Goal: Task Accomplishment & Management: Complete application form

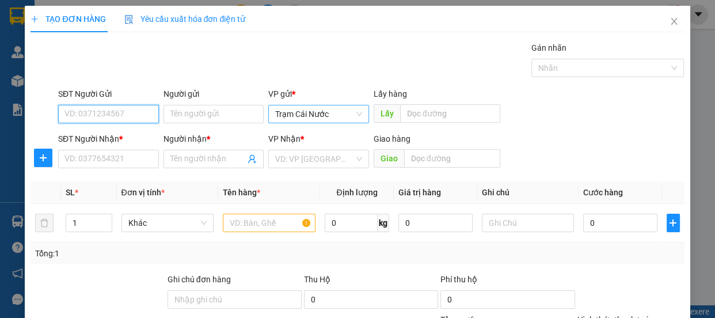
click at [323, 109] on span "Trạm Cái Nước" at bounding box center [318, 113] width 87 height 17
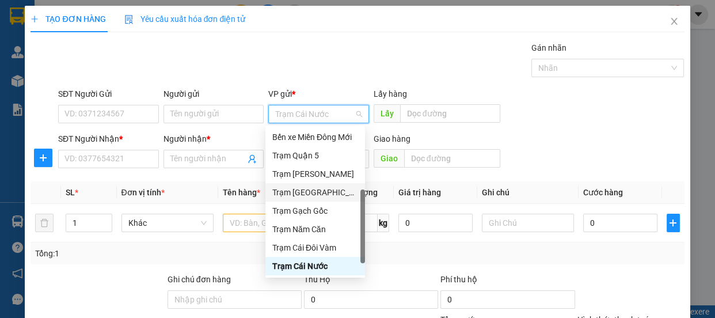
click at [324, 194] on div "Trạm [GEOGRAPHIC_DATA]" at bounding box center [315, 192] width 86 height 13
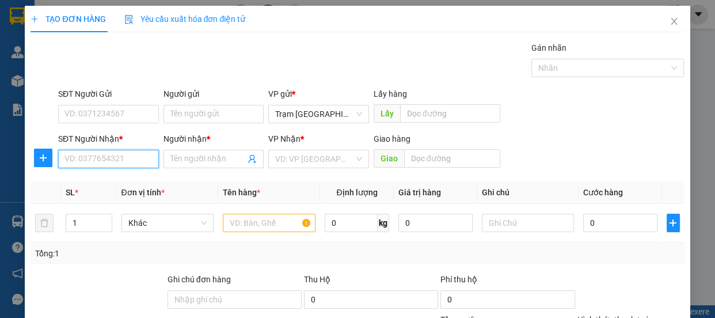
click at [126, 158] on input "SĐT Người Nhận *" at bounding box center [108, 159] width 101 height 18
type input "0"
type input "0815422099"
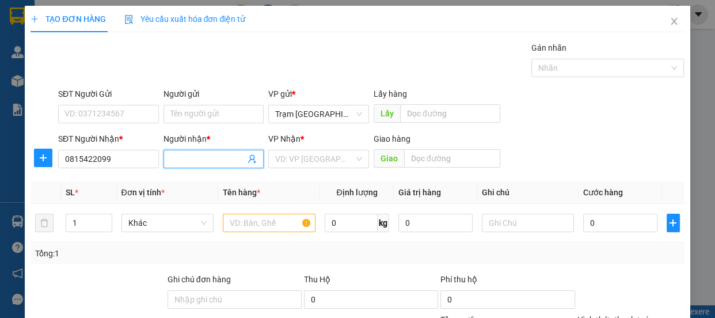
click at [192, 160] on input "Người nhận *" at bounding box center [207, 159] width 75 height 13
type input "0"
click at [303, 156] on input "search" at bounding box center [314, 158] width 79 height 17
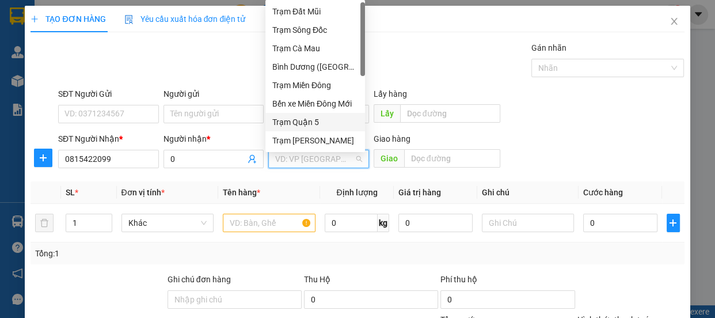
click at [318, 120] on div "Trạm Quận 5" at bounding box center [315, 122] width 86 height 13
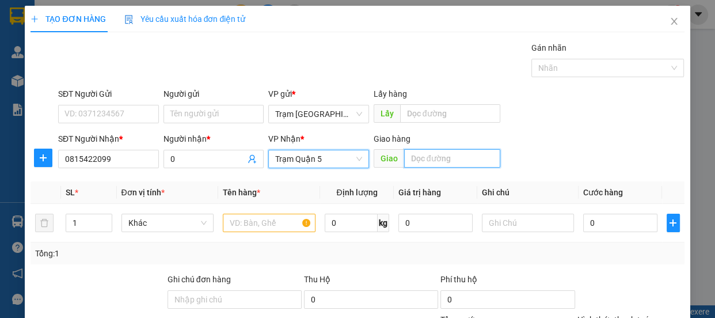
click at [443, 157] on input "text" at bounding box center [452, 158] width 96 height 18
type input "tân thế hiệp"
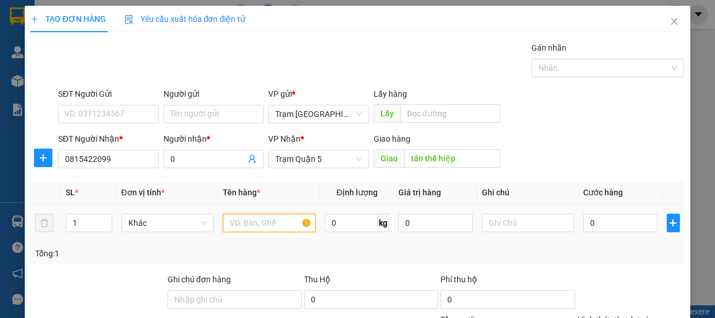
click at [242, 219] on input "text" at bounding box center [269, 223] width 93 height 18
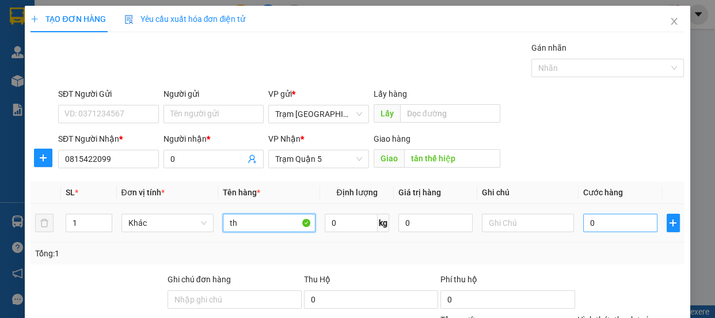
type input "th"
click at [615, 219] on input "0" at bounding box center [620, 223] width 74 height 18
type input "8"
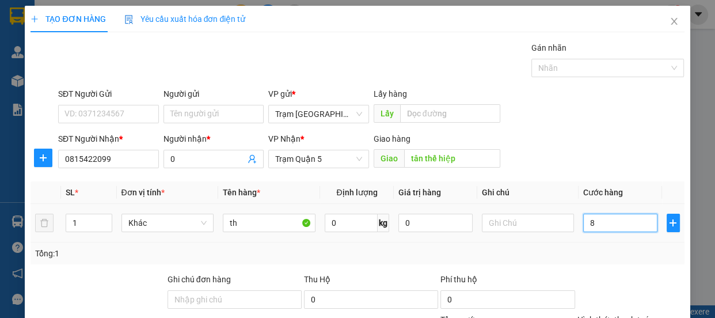
type input "80"
type input "80.000"
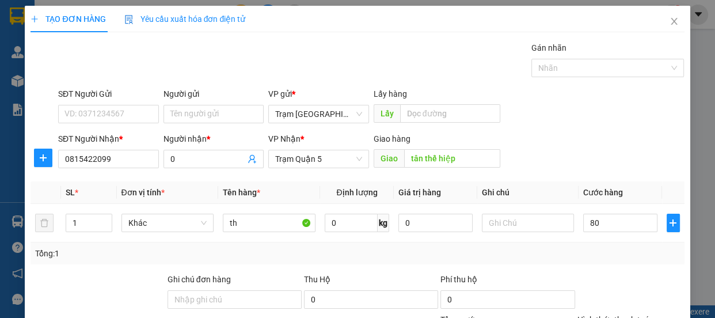
type input "80.000"
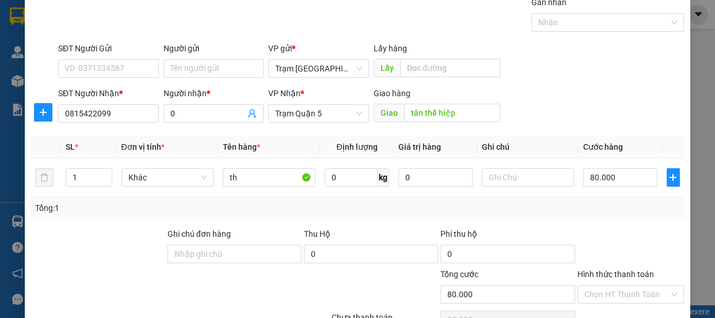
scroll to position [108, 0]
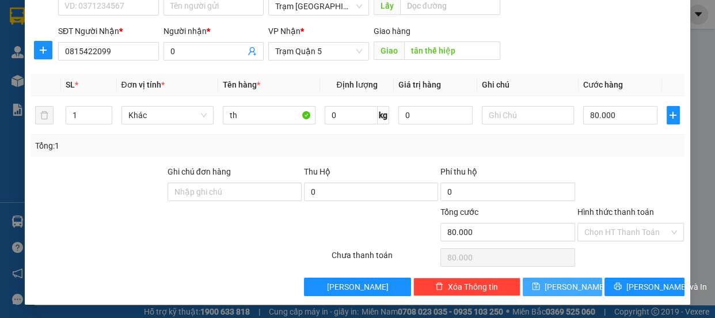
click at [573, 287] on button "[PERSON_NAME]" at bounding box center [562, 286] width 79 height 18
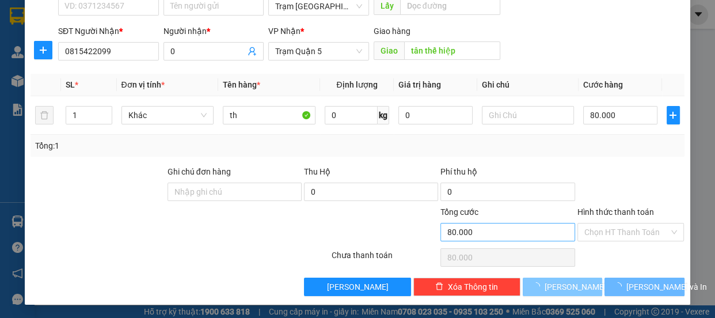
type input "0"
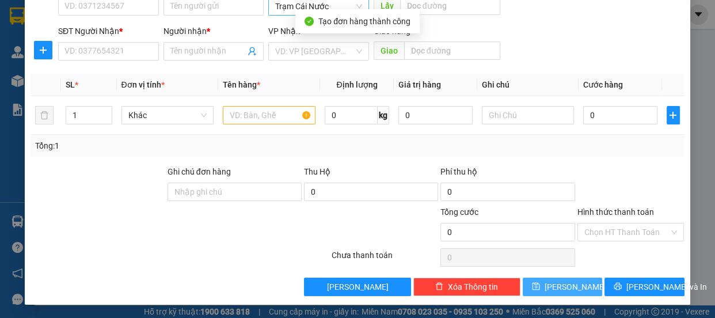
click at [343, 7] on span "Trạm Cái Nước" at bounding box center [318, 6] width 87 height 17
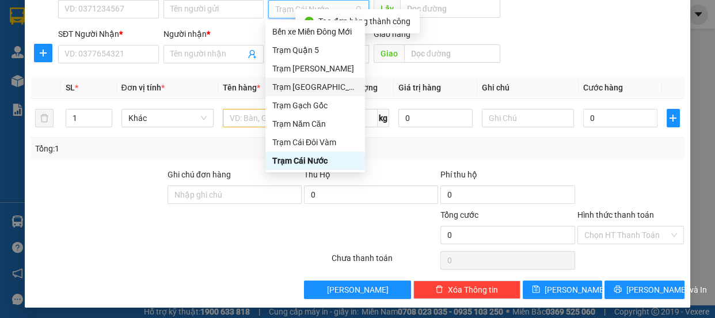
click at [318, 88] on div "Trạm [GEOGRAPHIC_DATA]" at bounding box center [315, 87] width 86 height 13
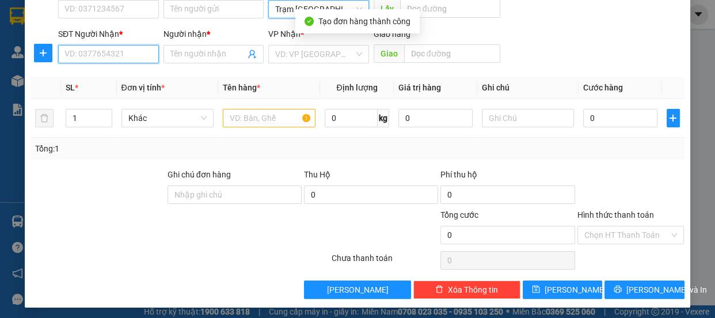
click at [126, 61] on input "SĐT Người Nhận *" at bounding box center [108, 54] width 101 height 18
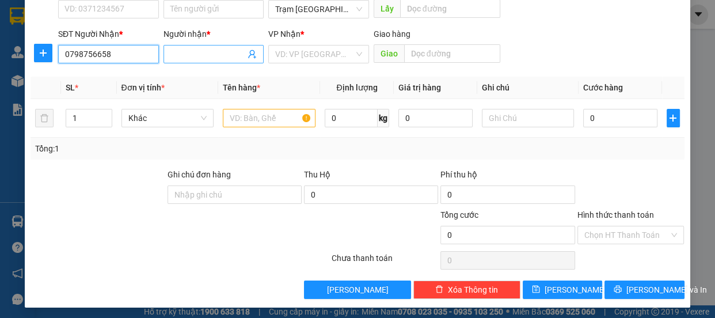
type input "0798756658"
click at [202, 58] on input "Người nhận *" at bounding box center [207, 54] width 75 height 13
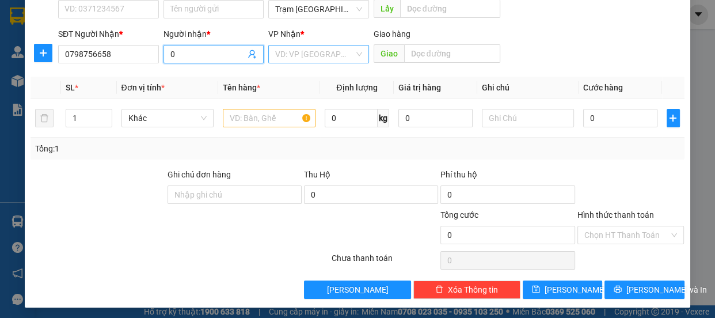
type input "0"
click at [287, 52] on input "search" at bounding box center [314, 53] width 79 height 17
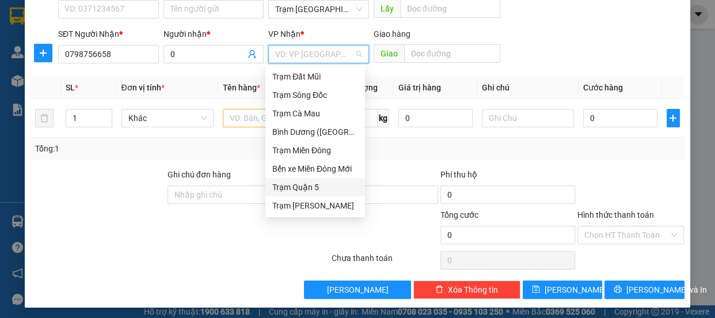
click at [317, 184] on div "Trạm Quận 5" at bounding box center [315, 187] width 86 height 13
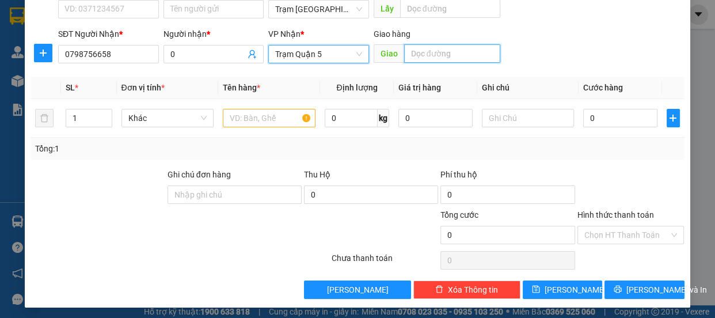
click at [425, 53] on input "text" at bounding box center [452, 53] width 96 height 18
type input "d"
type input "đnai"
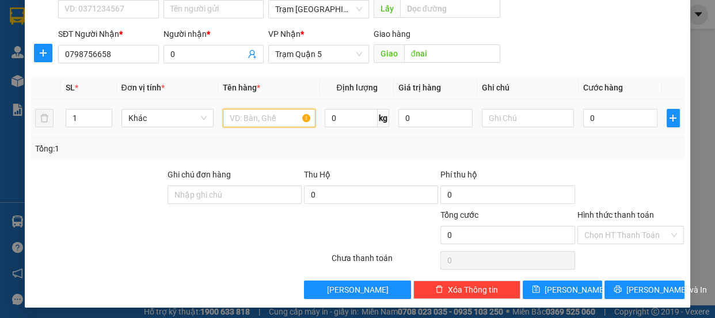
click at [275, 121] on input "text" at bounding box center [269, 118] width 93 height 18
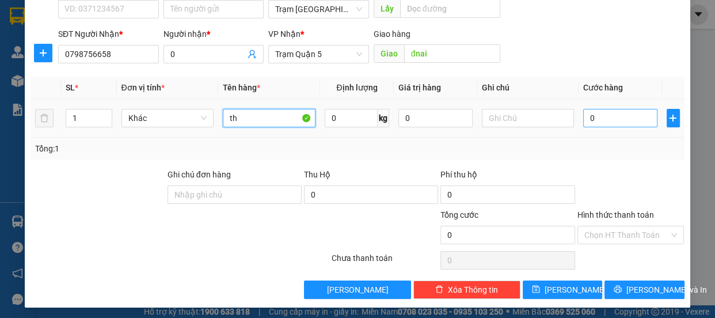
type input "th"
click at [618, 121] on input "0" at bounding box center [620, 118] width 74 height 18
type input "8"
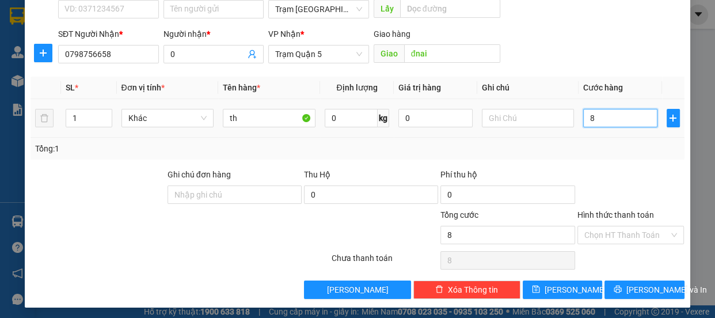
type input "80"
type input "80.000"
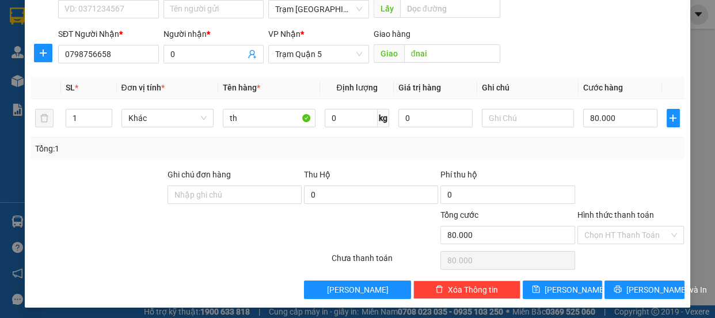
click at [618, 214] on label "Hình thức thanh toán" at bounding box center [615, 214] width 77 height 9
click at [618, 226] on input "Hình thức thanh toán" at bounding box center [626, 234] width 85 height 17
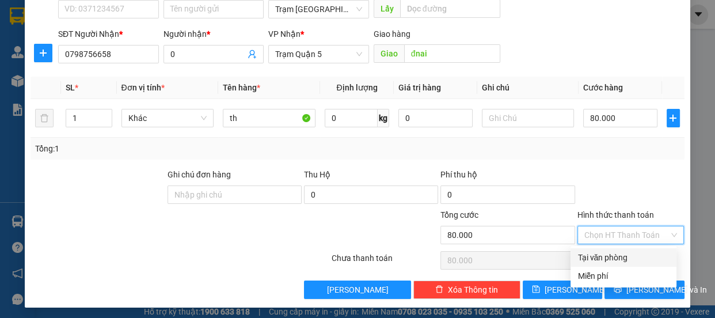
click at [614, 262] on div "Tại văn phòng" at bounding box center [623, 257] width 92 height 13
type input "0"
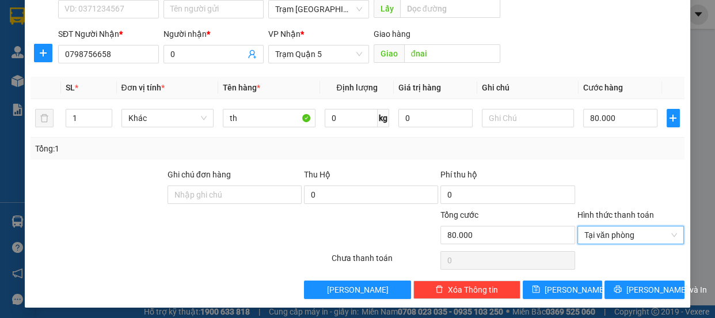
drag, startPoint x: 621, startPoint y: 231, endPoint x: 628, endPoint y: 216, distance: 17.0
click at [621, 230] on span "Tại văn phòng" at bounding box center [630, 234] width 93 height 17
click at [628, 215] on label "Hình thức thanh toán" at bounding box center [615, 214] width 77 height 9
click at [628, 226] on input "Hình thức thanh toán" at bounding box center [626, 234] width 85 height 17
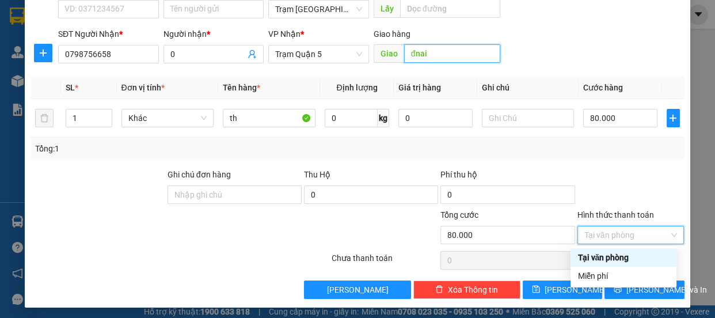
click at [454, 56] on input "đnai" at bounding box center [452, 53] width 96 height 18
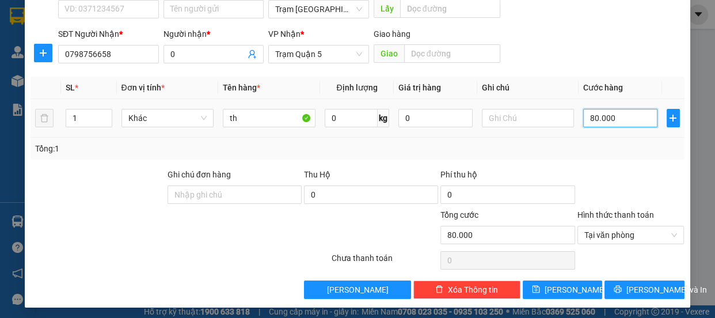
click at [621, 121] on input "80.000" at bounding box center [620, 118] width 74 height 18
type input "0"
click at [640, 208] on div "Hình thức thanh toán" at bounding box center [630, 216] width 107 height 17
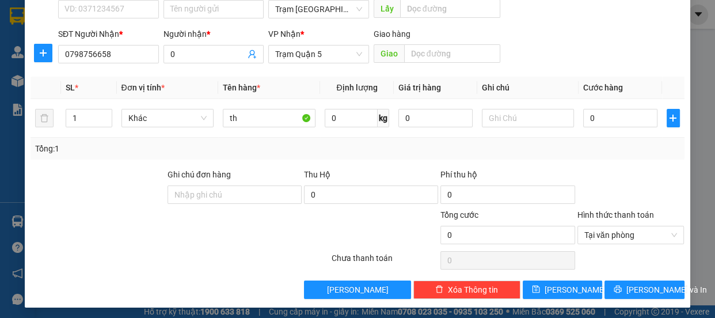
click at [637, 214] on label "Hình thức thanh toán" at bounding box center [615, 214] width 77 height 9
click at [637, 226] on input "Hình thức thanh toán" at bounding box center [626, 234] width 85 height 17
click at [633, 219] on div "Hình thức thanh toán" at bounding box center [630, 216] width 107 height 17
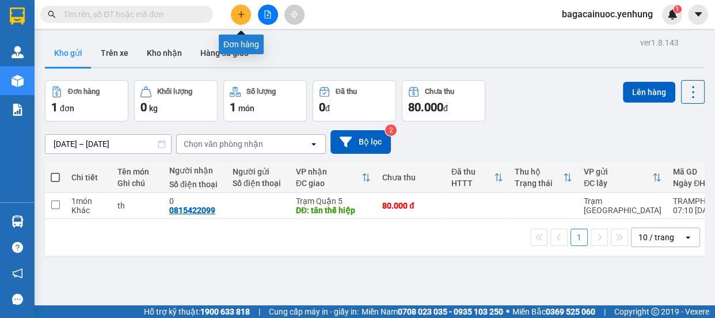
click at [237, 13] on icon "plus" at bounding box center [241, 14] width 8 height 8
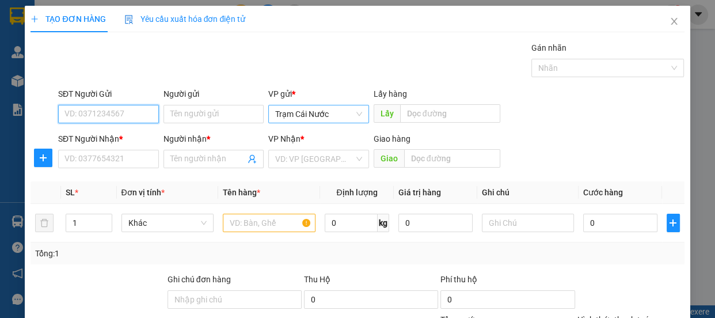
click at [338, 122] on span "Trạm Cái Nước" at bounding box center [318, 113] width 87 height 17
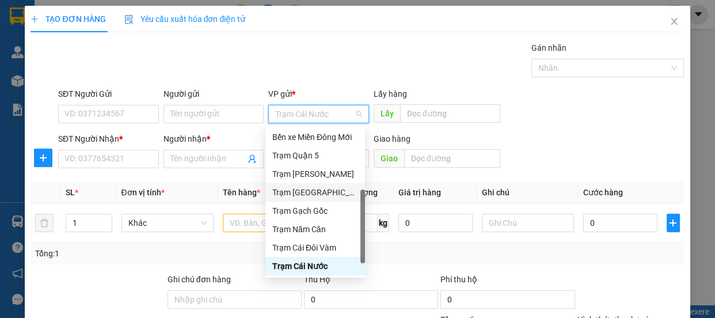
click at [330, 196] on div "Trạm [GEOGRAPHIC_DATA]" at bounding box center [315, 192] width 86 height 13
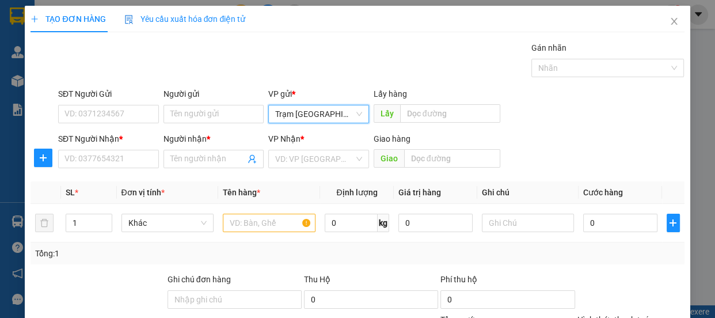
click at [139, 168] on div "SĐT Người Nhận * VD: 0377654321" at bounding box center [108, 152] width 101 height 40
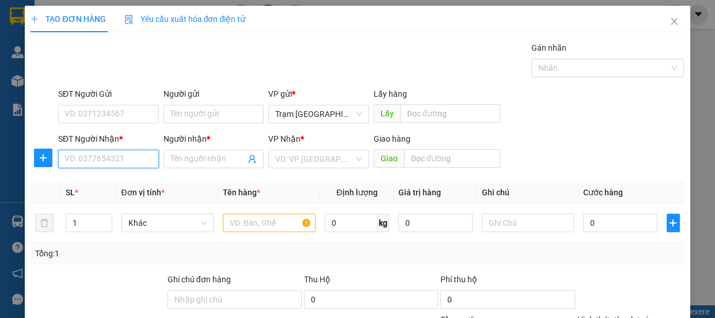
click at [141, 162] on input "SĐT Người Nhận *" at bounding box center [108, 159] width 101 height 18
type input "0798756658"
click at [202, 162] on input "Người nhận *" at bounding box center [207, 159] width 75 height 13
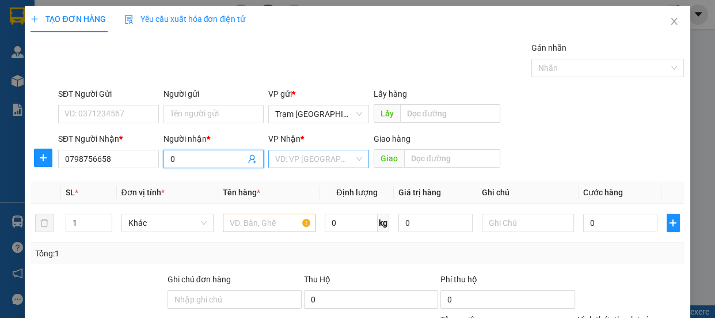
type input "0"
click at [296, 155] on input "search" at bounding box center [314, 158] width 79 height 17
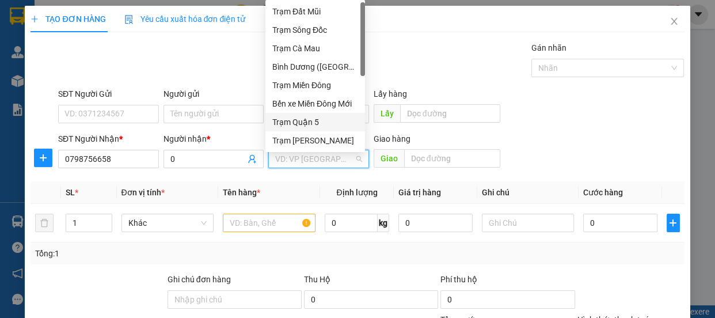
click at [316, 120] on div "Trạm Quận 5" at bounding box center [315, 122] width 86 height 13
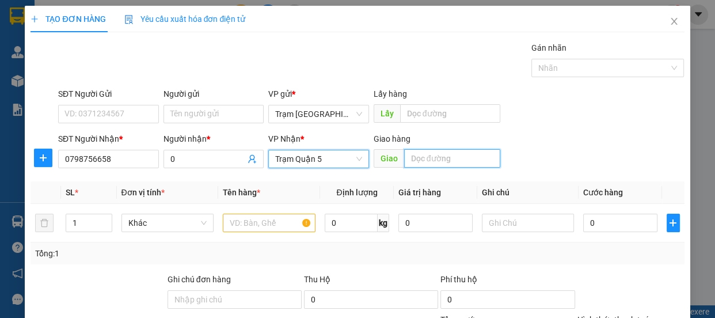
click at [432, 155] on input "text" at bounding box center [452, 158] width 96 height 18
type input "d"
type input "đnai"
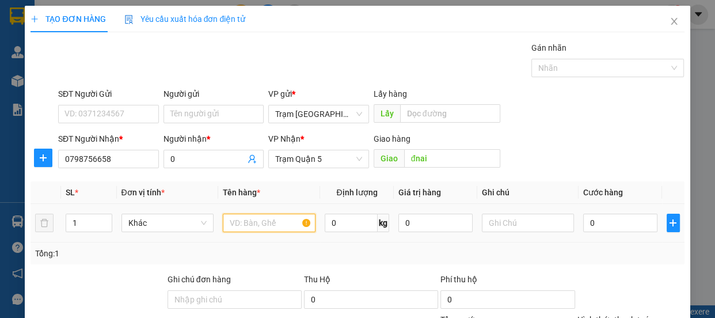
click at [257, 222] on input "text" at bounding box center [269, 223] width 93 height 18
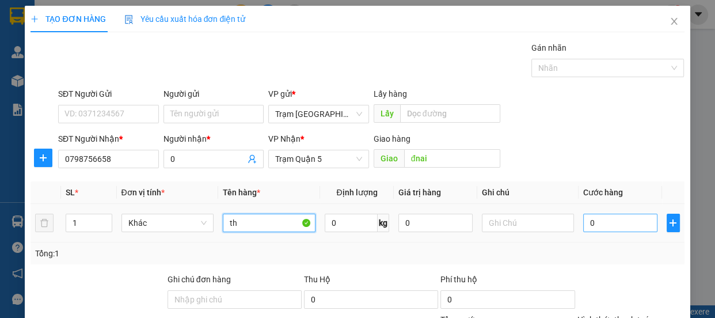
type input "th"
click at [602, 222] on input "0" at bounding box center [620, 223] width 74 height 18
type input "8"
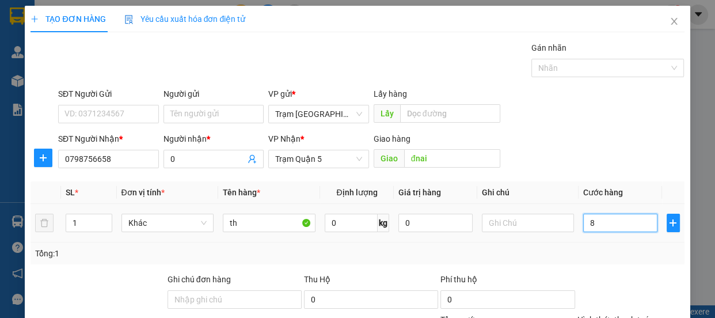
type input "80"
type input "80.000"
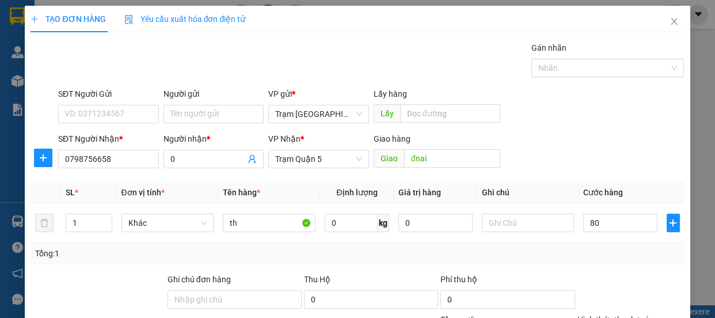
type input "80.000"
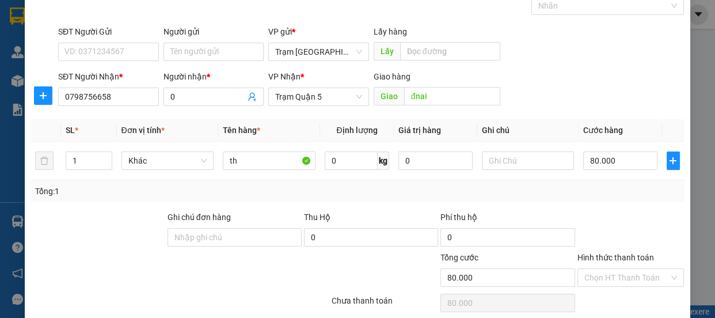
scroll to position [108, 0]
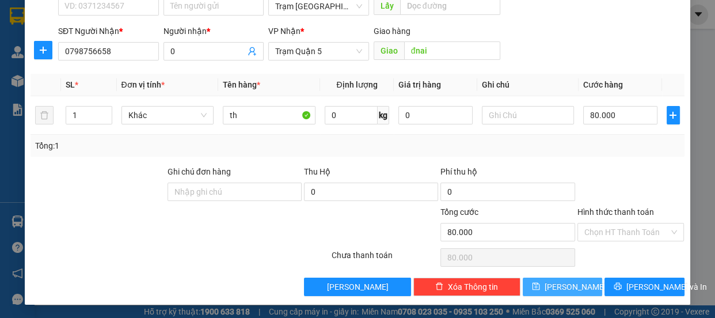
click at [564, 282] on span "[PERSON_NAME]" at bounding box center [576, 286] width 62 height 13
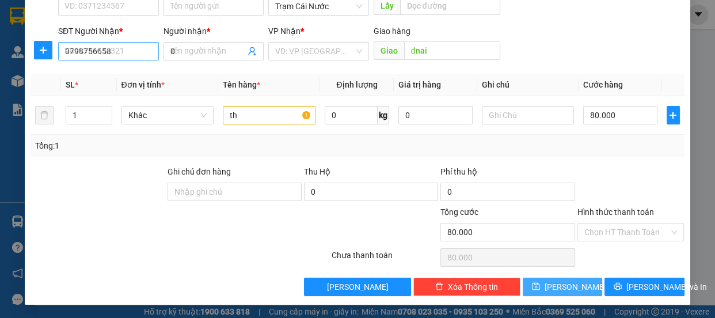
type input "0"
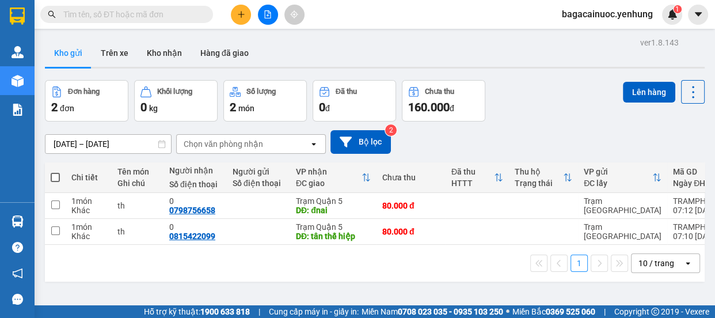
click at [52, 178] on span at bounding box center [55, 177] width 9 height 9
click at [55, 172] on input "checkbox" at bounding box center [55, 172] width 0 height 0
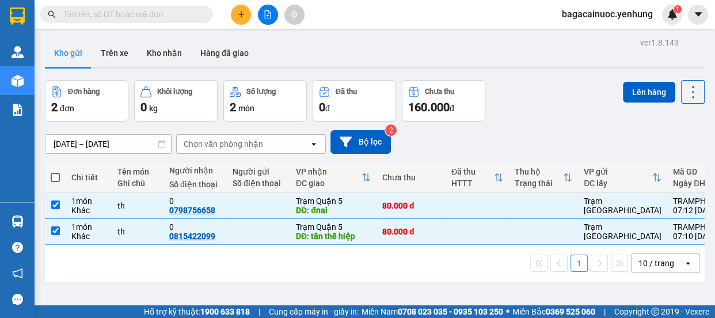
checkbox input "true"
click at [650, 94] on button "Lên hàng" at bounding box center [649, 92] width 52 height 21
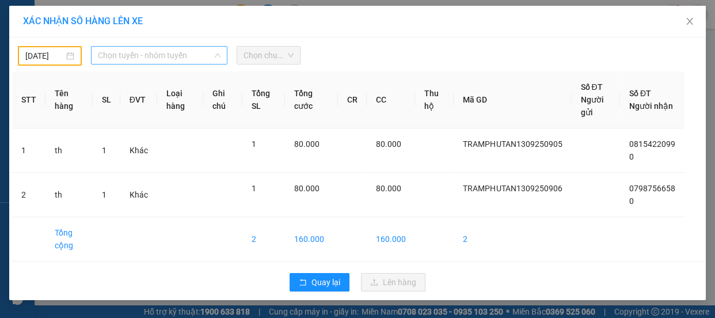
click at [180, 57] on span "Chọn tuyến - nhóm tuyến" at bounding box center [159, 55] width 123 height 17
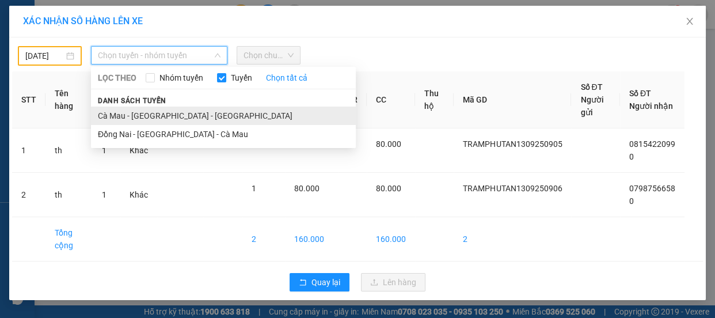
click at [162, 115] on li "Cà Mau - [GEOGRAPHIC_DATA] - [GEOGRAPHIC_DATA]" at bounding box center [223, 116] width 265 height 18
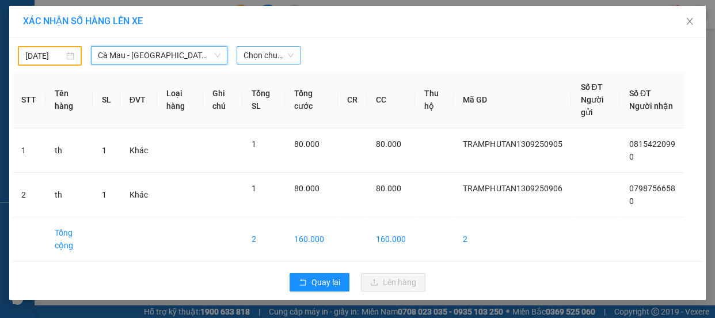
click at [282, 61] on span "Chọn chuyến" at bounding box center [269, 55] width 50 height 17
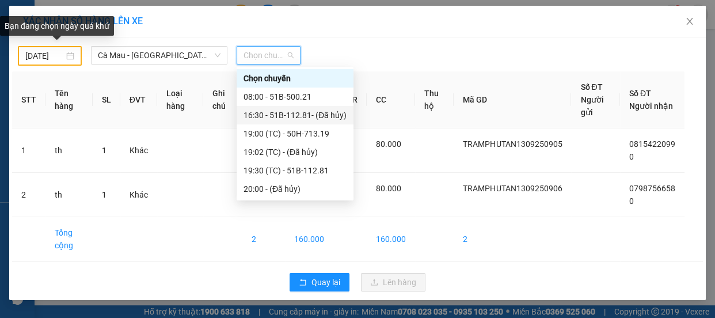
click at [34, 58] on body "Kết quả tìm kiếm ( 0 ) Bộ lọc No Data bagacainuoc.yenhung 1 Quản [PERSON_NAME] …" at bounding box center [357, 159] width 715 height 318
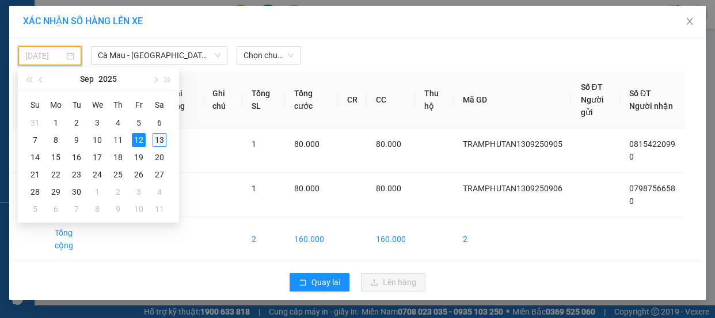
click at [164, 140] on div "13" at bounding box center [160, 140] width 14 height 14
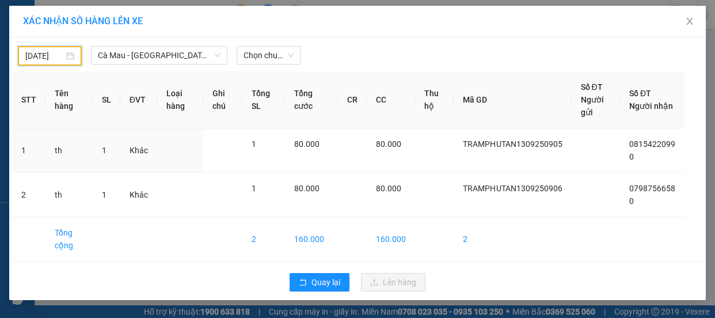
type input "[DATE]"
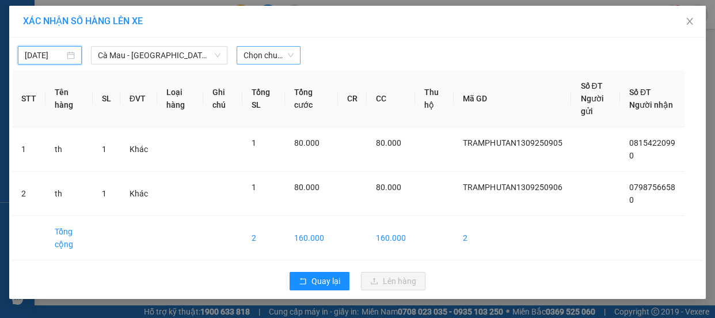
click at [263, 60] on span "Chọn chuyến" at bounding box center [269, 55] width 50 height 17
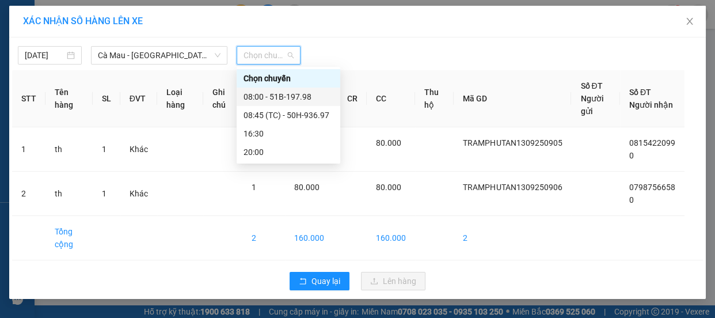
click at [299, 98] on div "08:00 - 51B-197.98" at bounding box center [289, 96] width 90 height 13
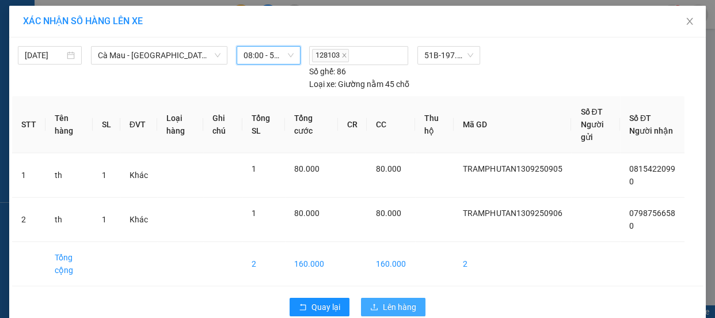
click at [397, 301] on span "Lên hàng" at bounding box center [399, 307] width 33 height 13
